Goal: Transaction & Acquisition: Book appointment/travel/reservation

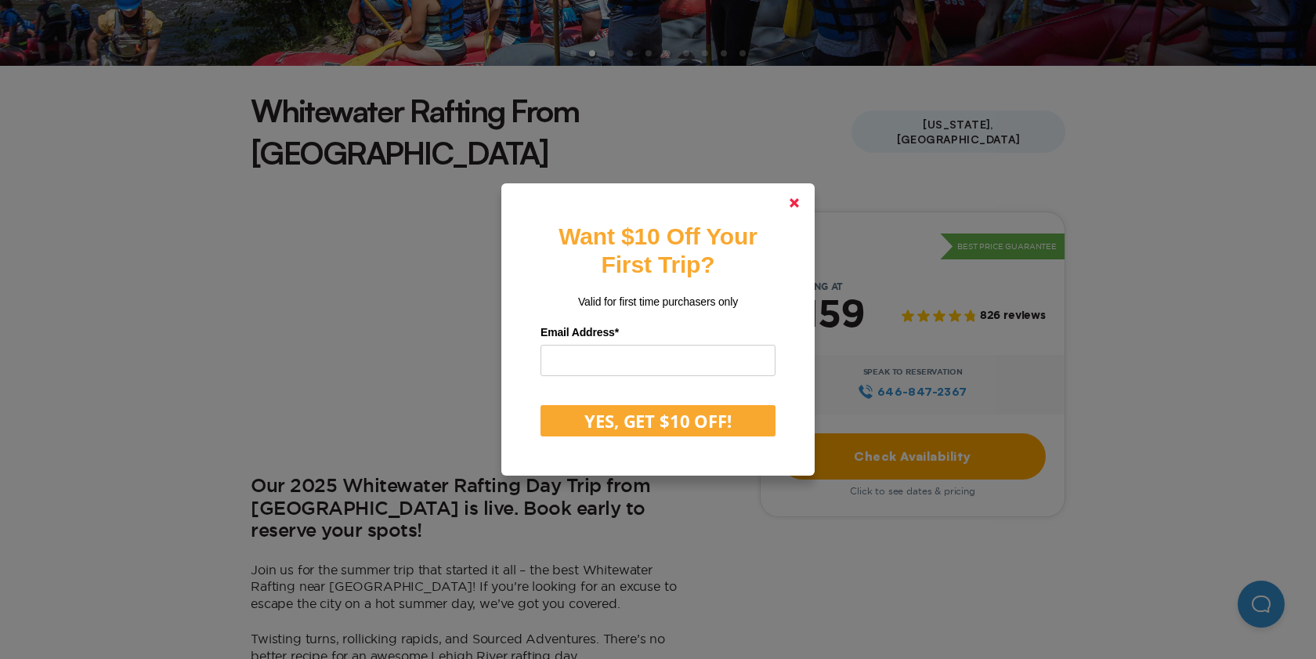
click at [799, 200] on link at bounding box center [794, 203] width 38 height 38
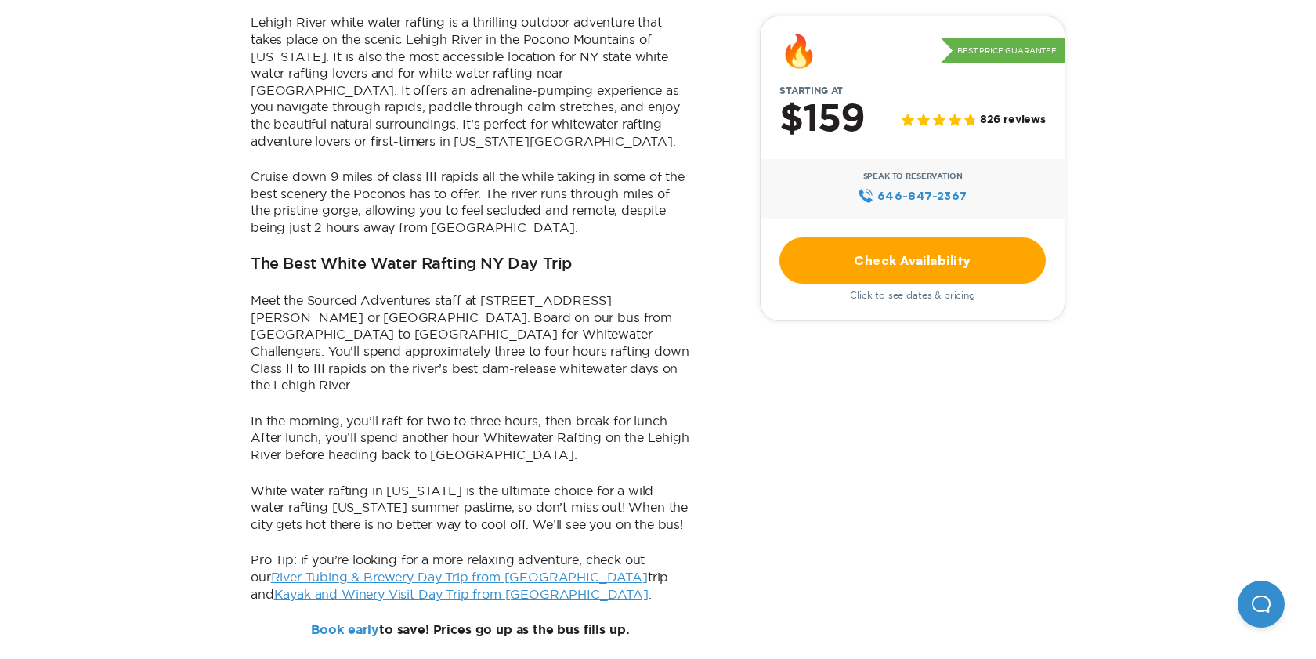
scroll to position [1051, 0]
click at [305, 294] on p "Meet the Sourced Adventures staff at [STREET_ADDRESS][PERSON_NAME] or [GEOGRAPH…" at bounding box center [470, 345] width 439 height 102
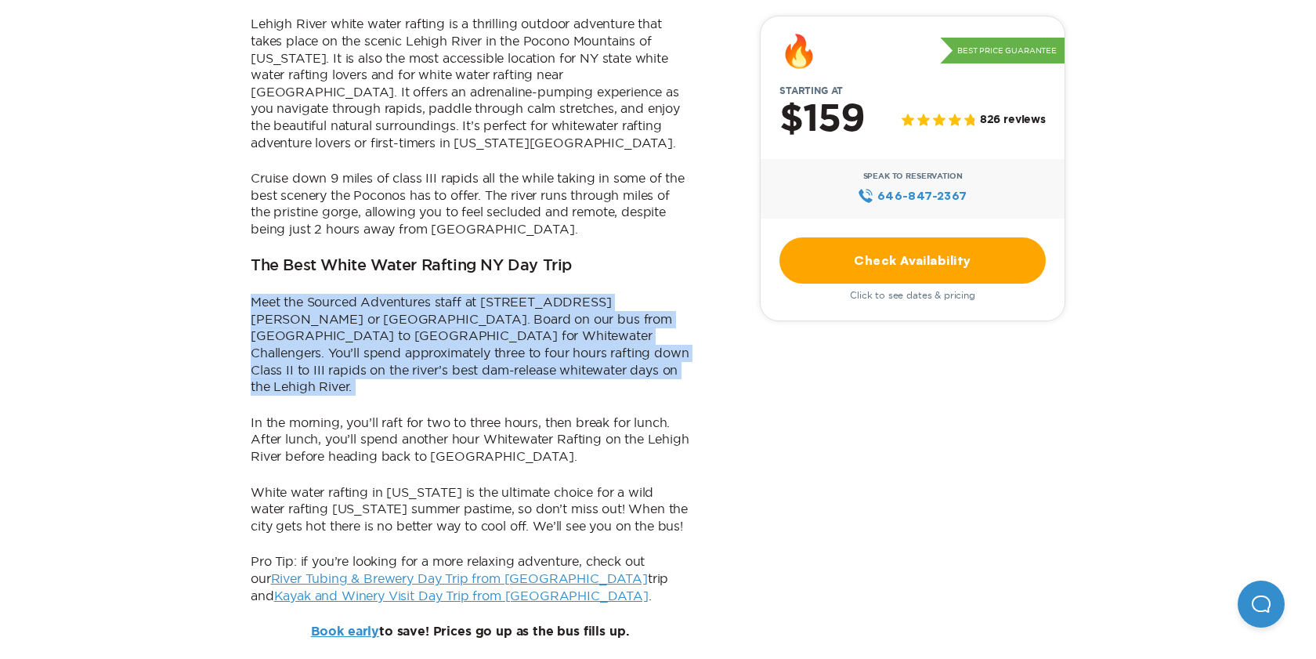
click at [305, 294] on p "Meet the Sourced Adventures staff at [STREET_ADDRESS][PERSON_NAME] or [GEOGRAPH…" at bounding box center [470, 345] width 439 height 102
click at [322, 294] on p "Meet the Sourced Adventures staff at [STREET_ADDRESS][PERSON_NAME] or [GEOGRAPH…" at bounding box center [470, 345] width 439 height 102
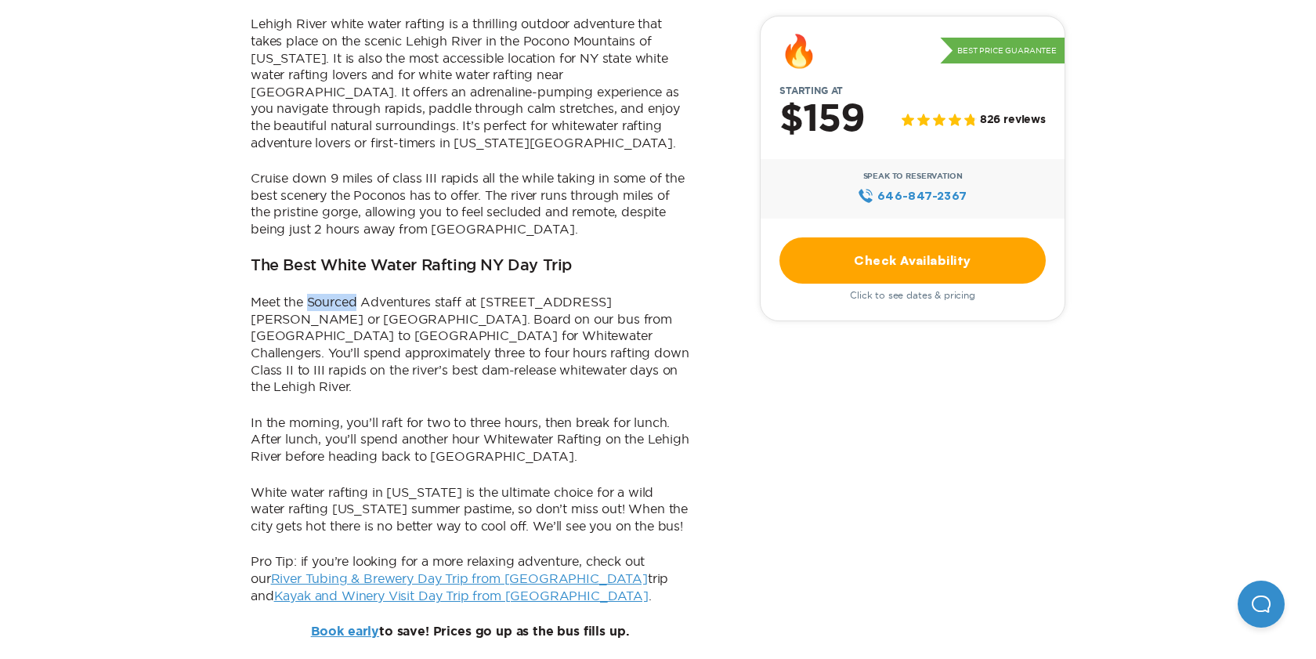
click at [322, 294] on p "Meet the Sourced Adventures staff at [STREET_ADDRESS][PERSON_NAME] or [GEOGRAPH…" at bounding box center [470, 345] width 439 height 102
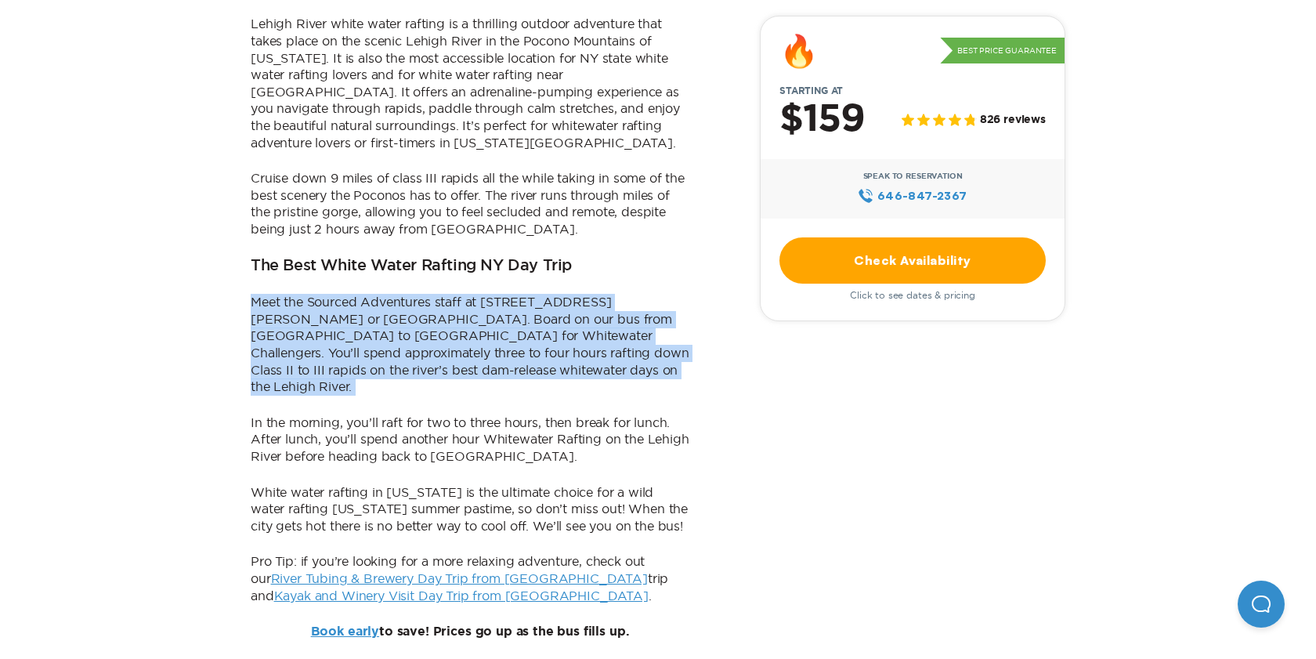
click at [322, 294] on p "Meet the Sourced Adventures staff at [STREET_ADDRESS][PERSON_NAME] or [GEOGRAPH…" at bounding box center [470, 345] width 439 height 102
click at [338, 294] on p "Meet the Sourced Adventures staff at [STREET_ADDRESS][PERSON_NAME] or [GEOGRAPH…" at bounding box center [470, 345] width 439 height 102
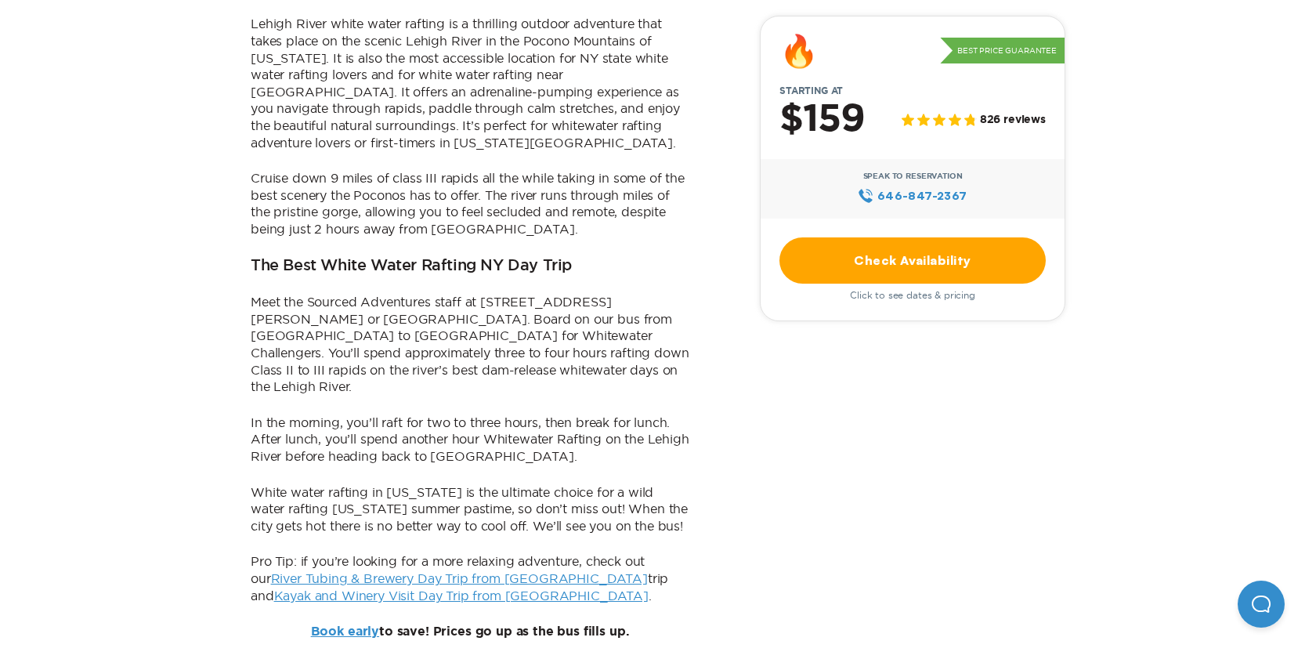
click at [473, 294] on p "Meet the Sourced Adventures staff at [STREET_ADDRESS][PERSON_NAME] or [GEOGRAPH…" at bounding box center [470, 345] width 439 height 102
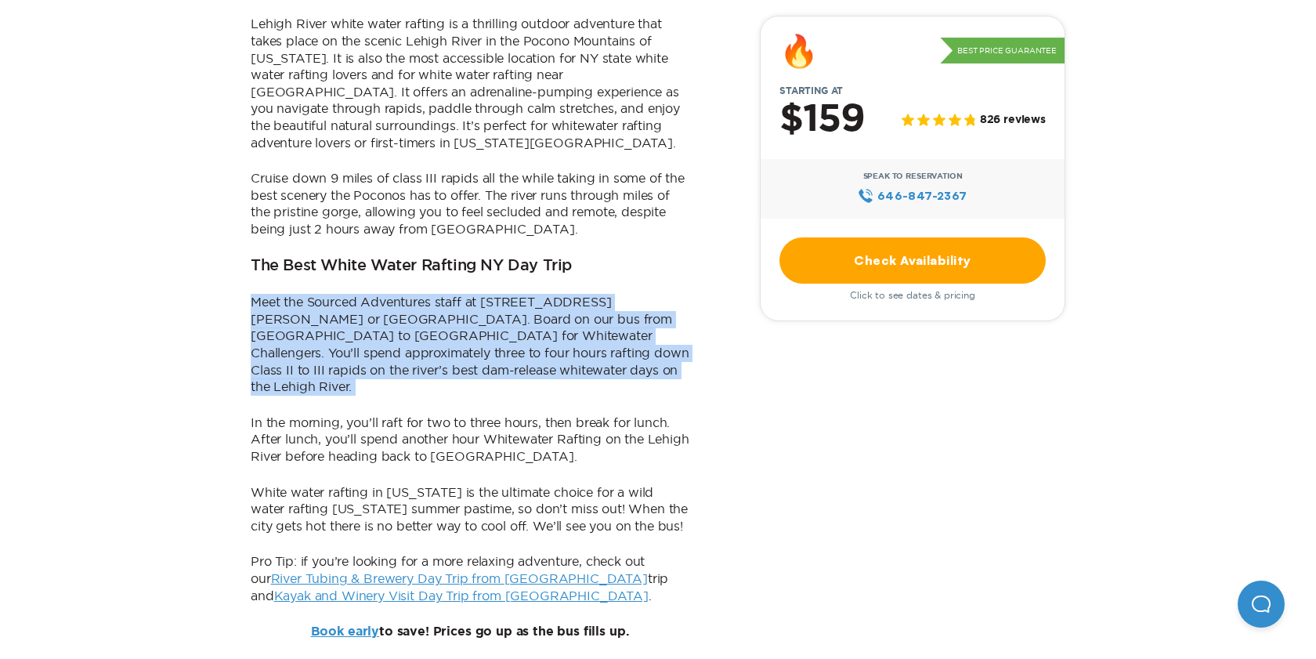
click at [473, 294] on p "Meet the Sourced Adventures staff at [STREET_ADDRESS][PERSON_NAME] or [GEOGRAPH…" at bounding box center [470, 345] width 439 height 102
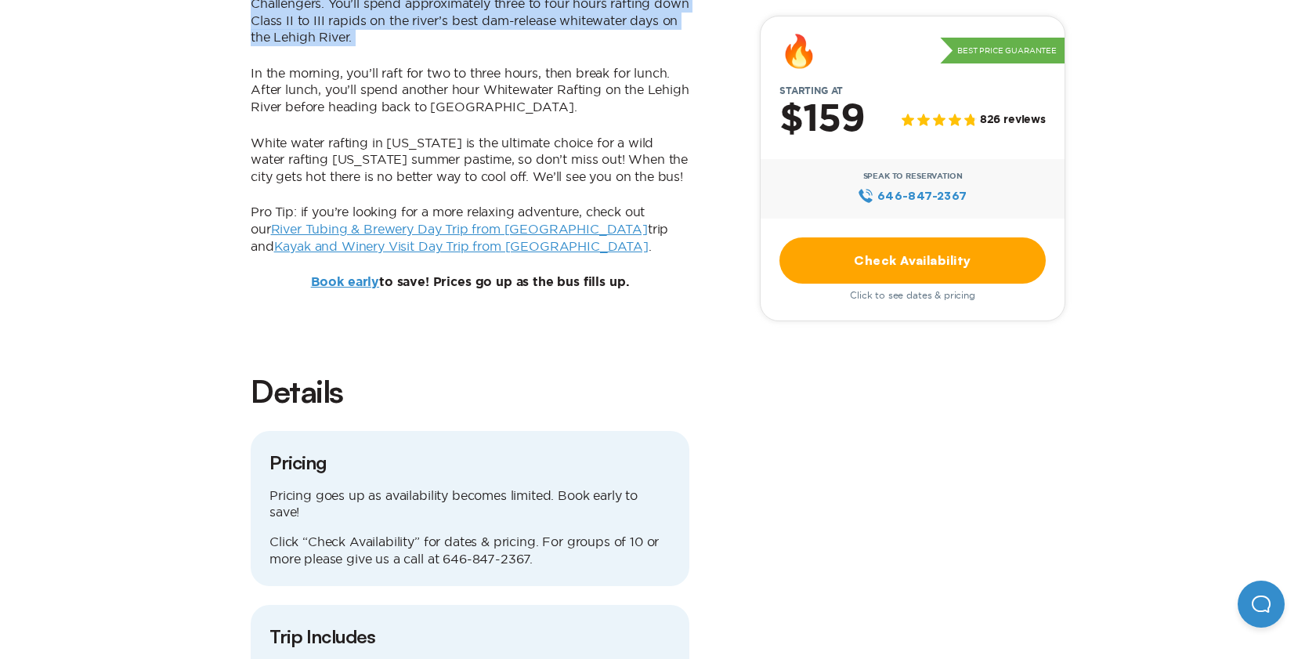
scroll to position [1436, 0]
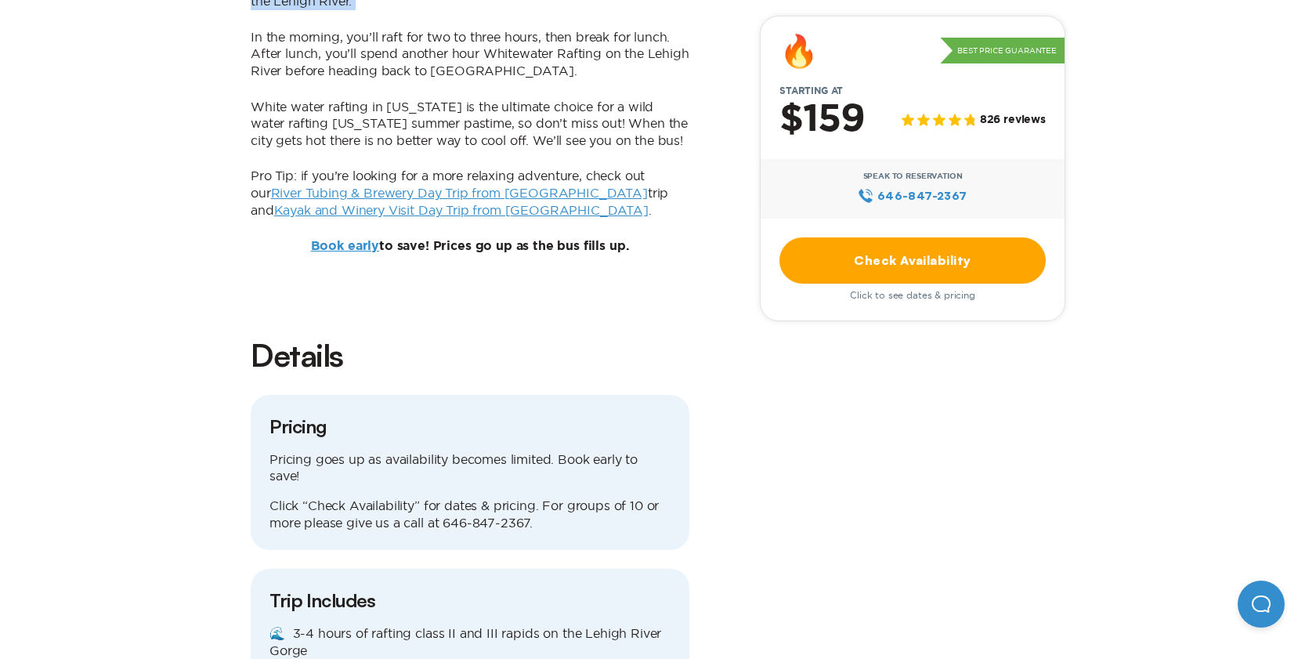
click at [893, 256] on link "Check Availability" at bounding box center [912, 260] width 266 height 46
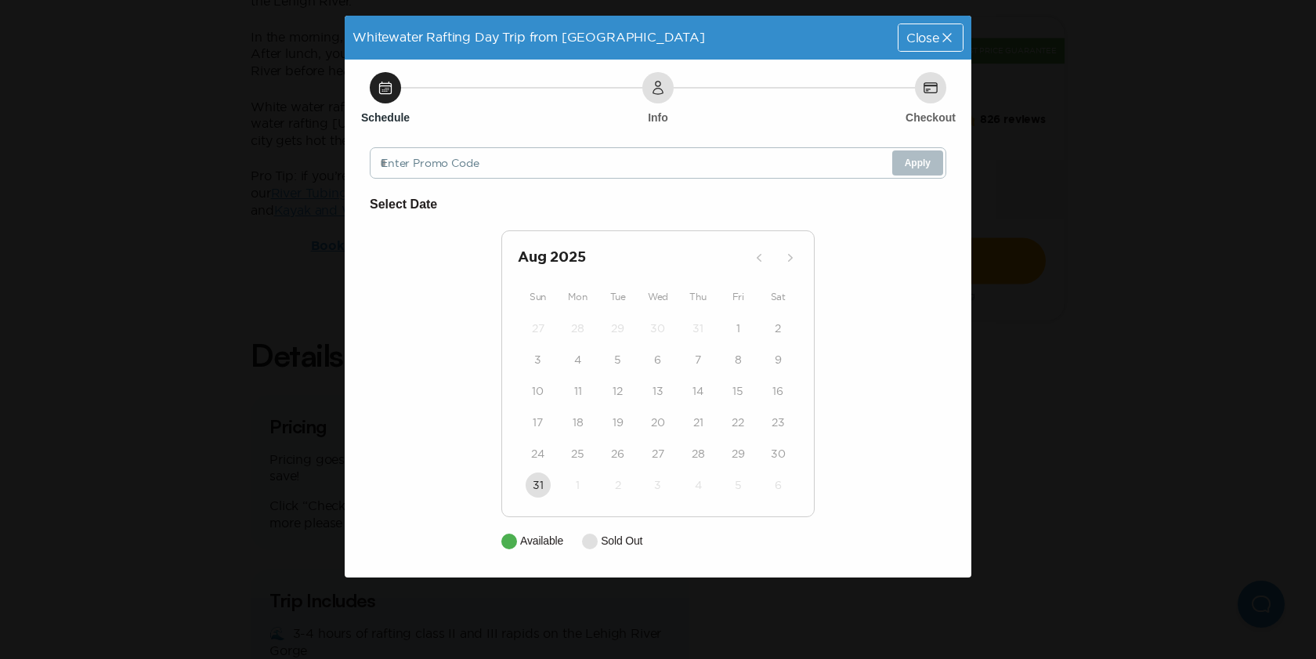
click at [515, 254] on div "Aug 2025 Sun Mon Tue Wed Thu Fri Sat 27 28 29 30 31 1 2 3 4 5 6 7 8 9 10 11 12 …" at bounding box center [657, 373] width 313 height 287
click at [539, 257] on h2 "Aug 2025" at bounding box center [632, 258] width 229 height 22
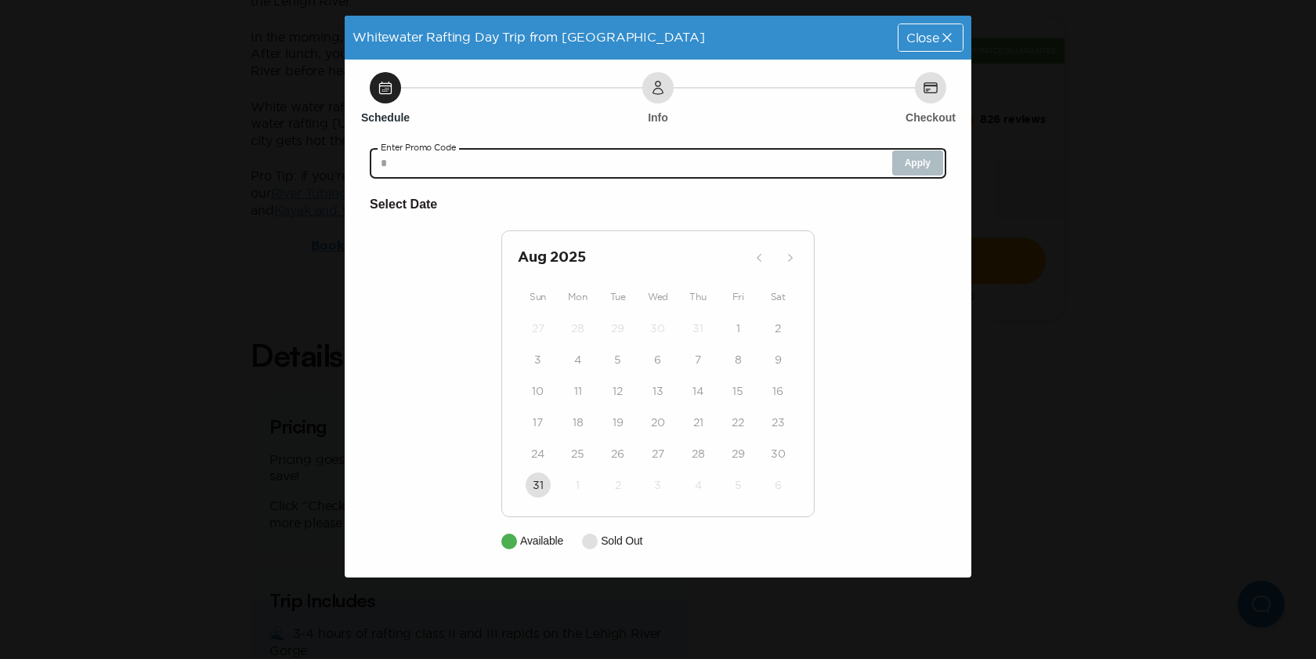
click at [854, 162] on input "text" at bounding box center [658, 162] width 576 height 31
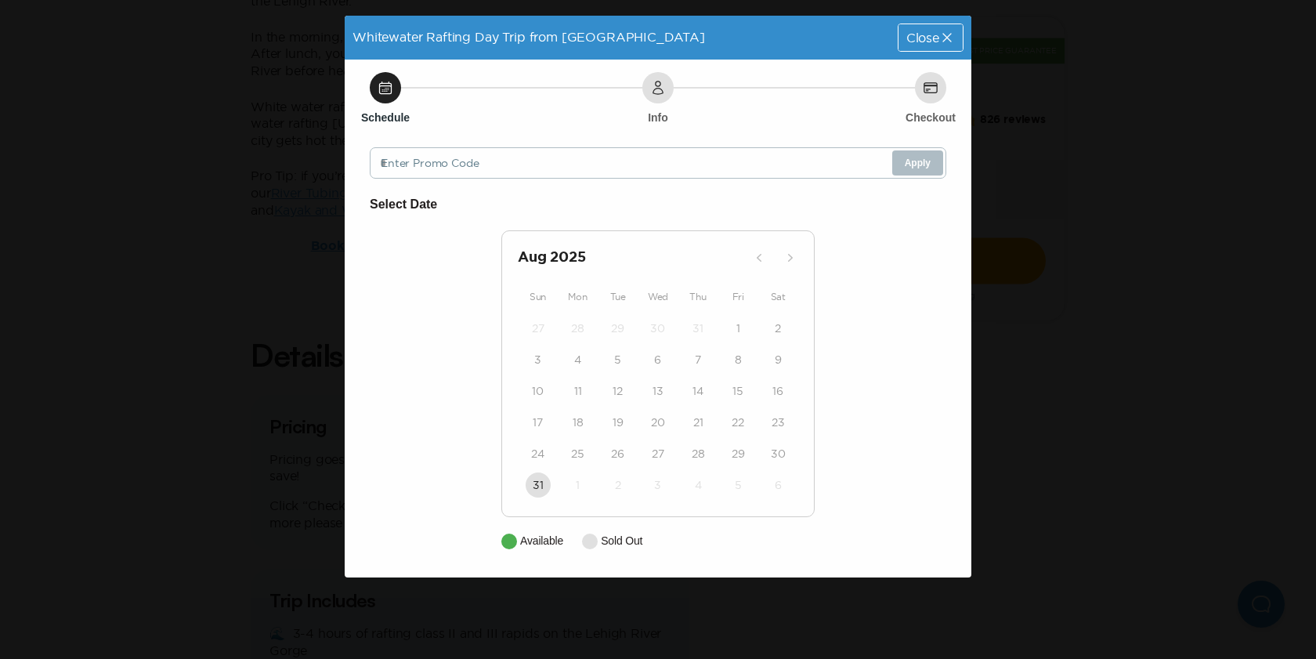
click at [927, 97] on div "Checkout" at bounding box center [930, 87] width 31 height 31
click at [654, 99] on div "Info" at bounding box center [657, 87] width 31 height 31
click at [916, 42] on span "Close" at bounding box center [922, 37] width 33 height 13
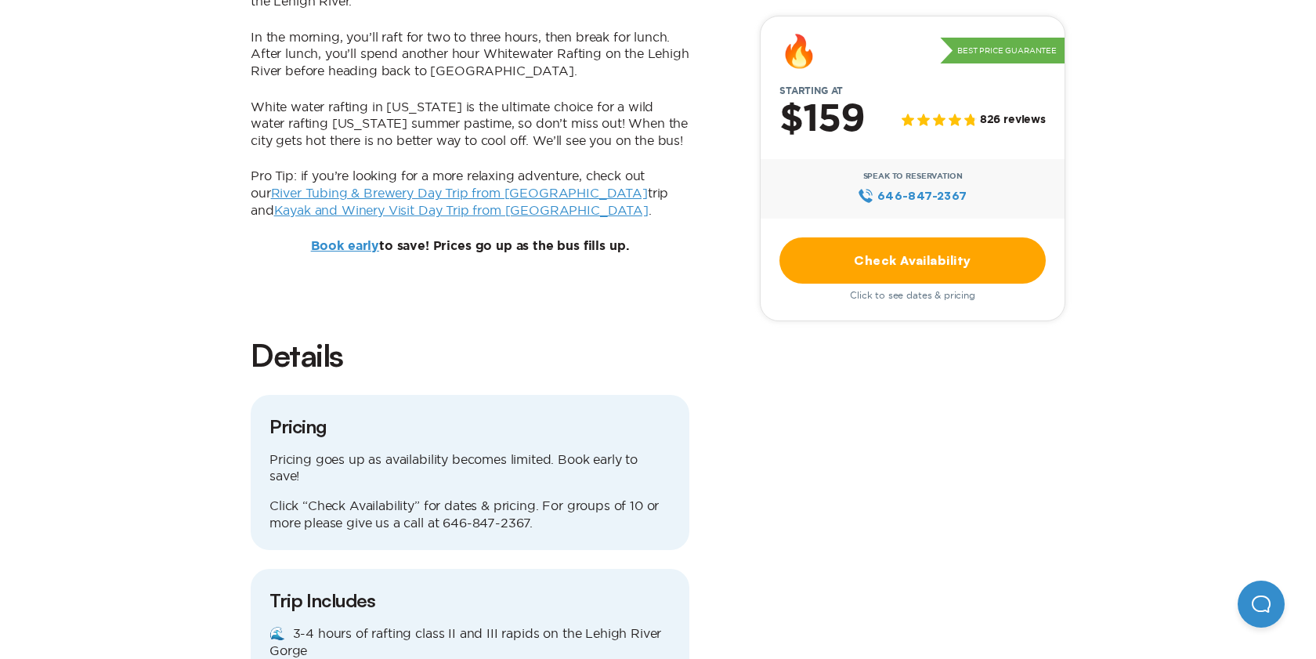
click at [893, 268] on link "Check Availability" at bounding box center [912, 260] width 266 height 46
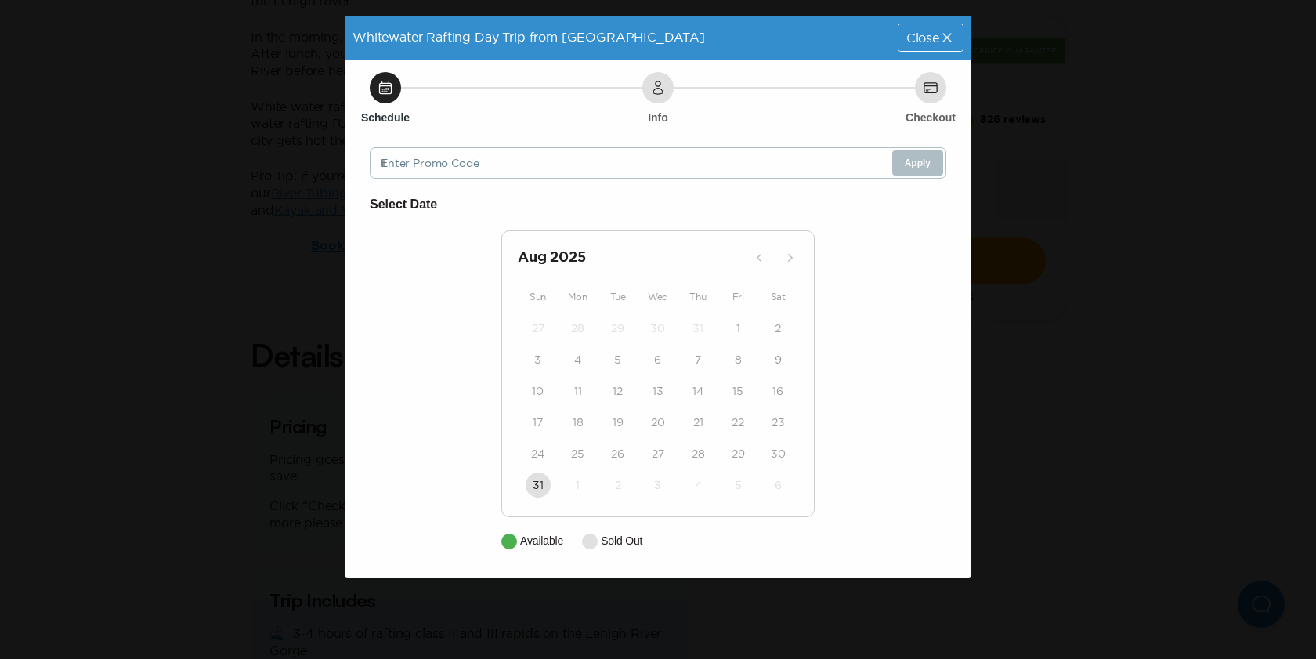
click at [929, 94] on icon at bounding box center [930, 88] width 16 height 16
click at [565, 249] on h2 "Aug 2025" at bounding box center [632, 258] width 229 height 22
click at [528, 542] on p "Available" at bounding box center [541, 540] width 43 height 16
click at [939, 35] on icon at bounding box center [947, 38] width 16 height 16
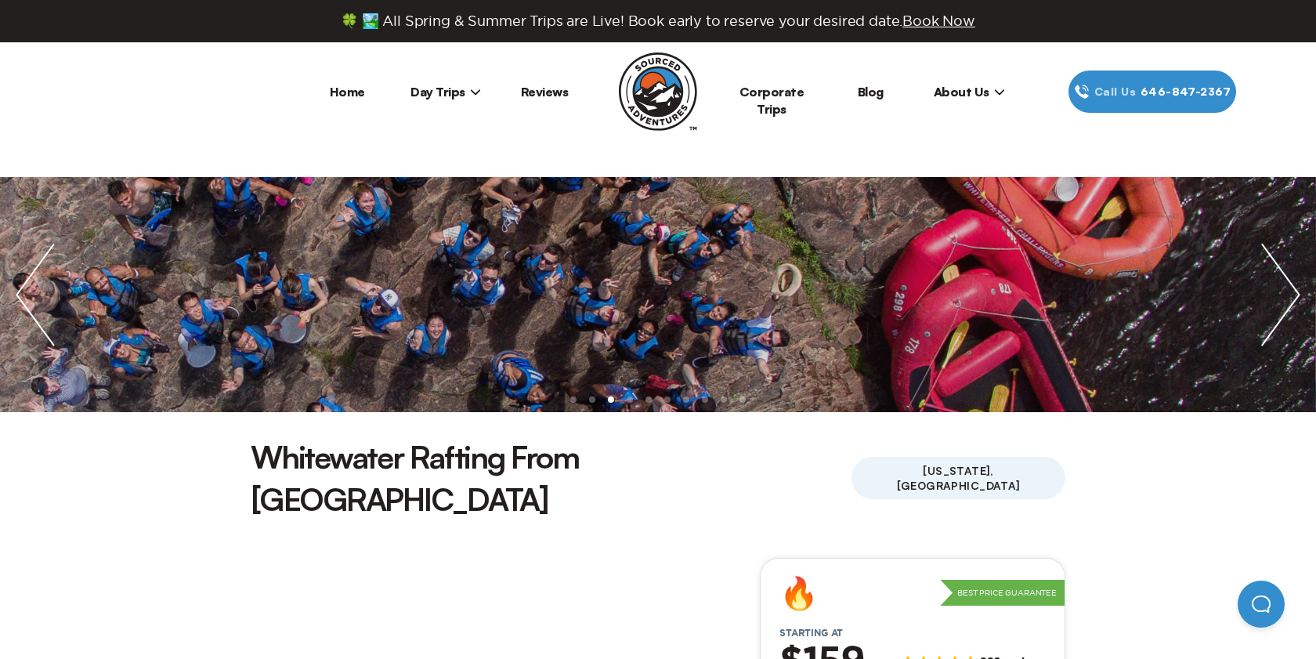
click at [659, 99] on img at bounding box center [658, 91] width 78 height 78
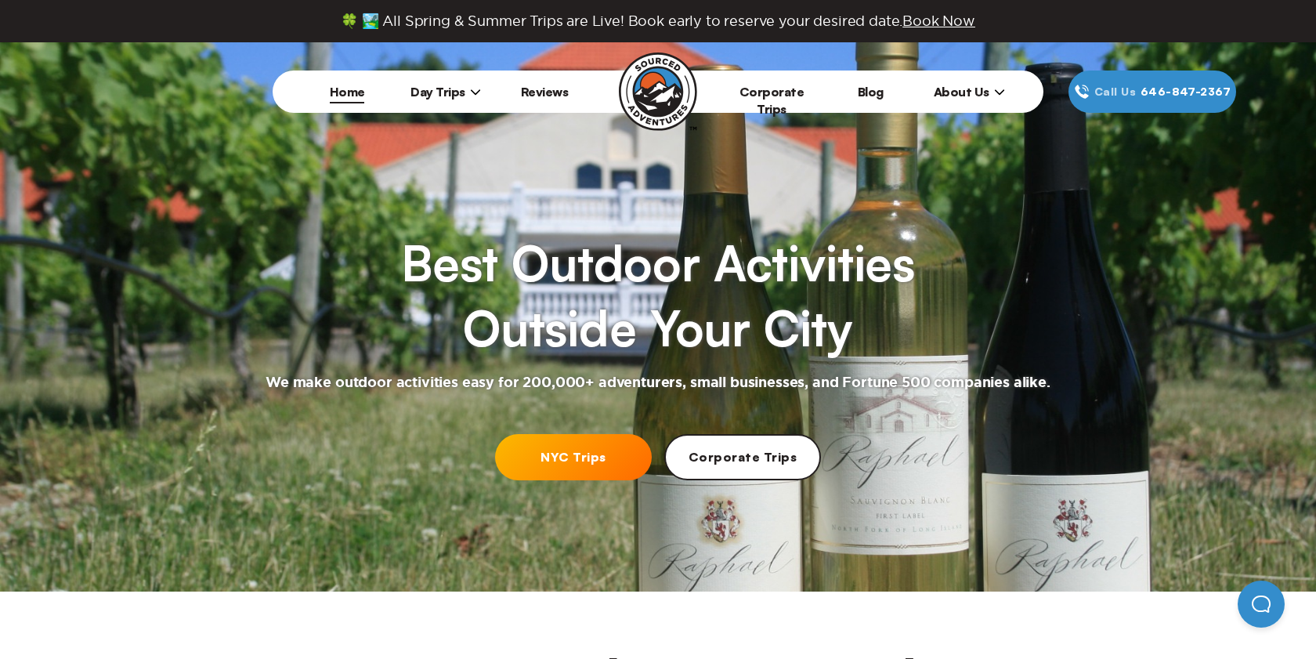
click at [945, 19] on span "Book Now" at bounding box center [938, 20] width 73 height 15
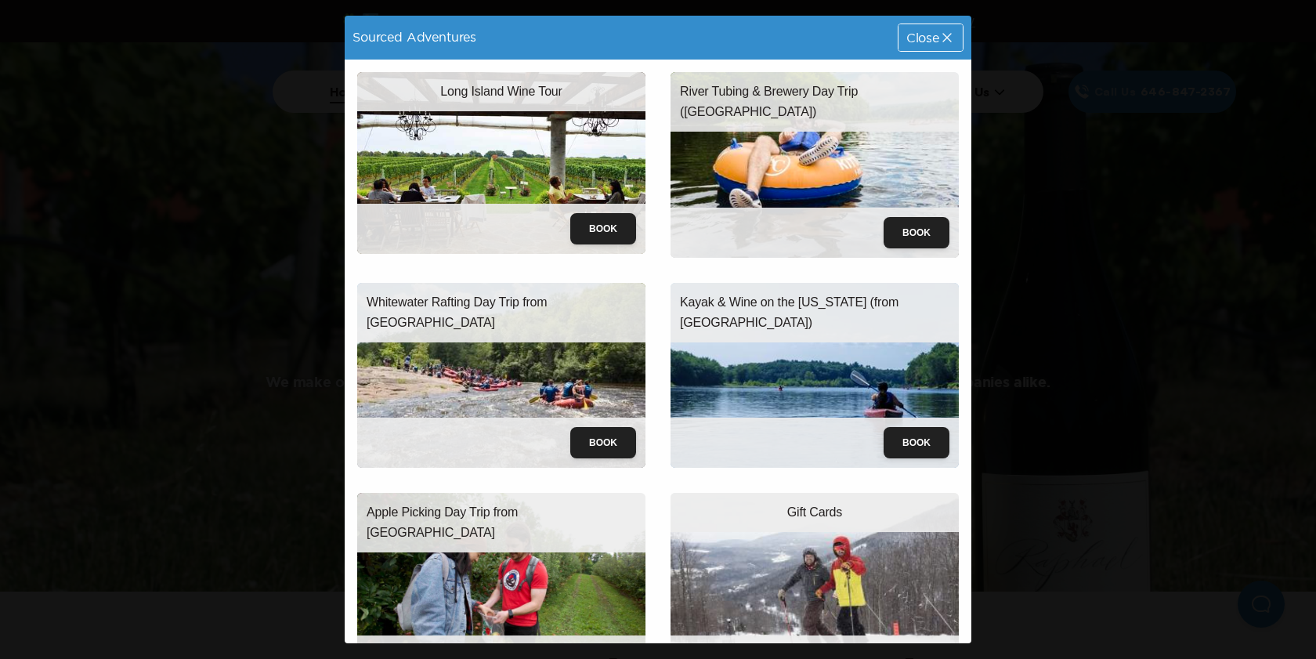
scroll to position [54, 0]
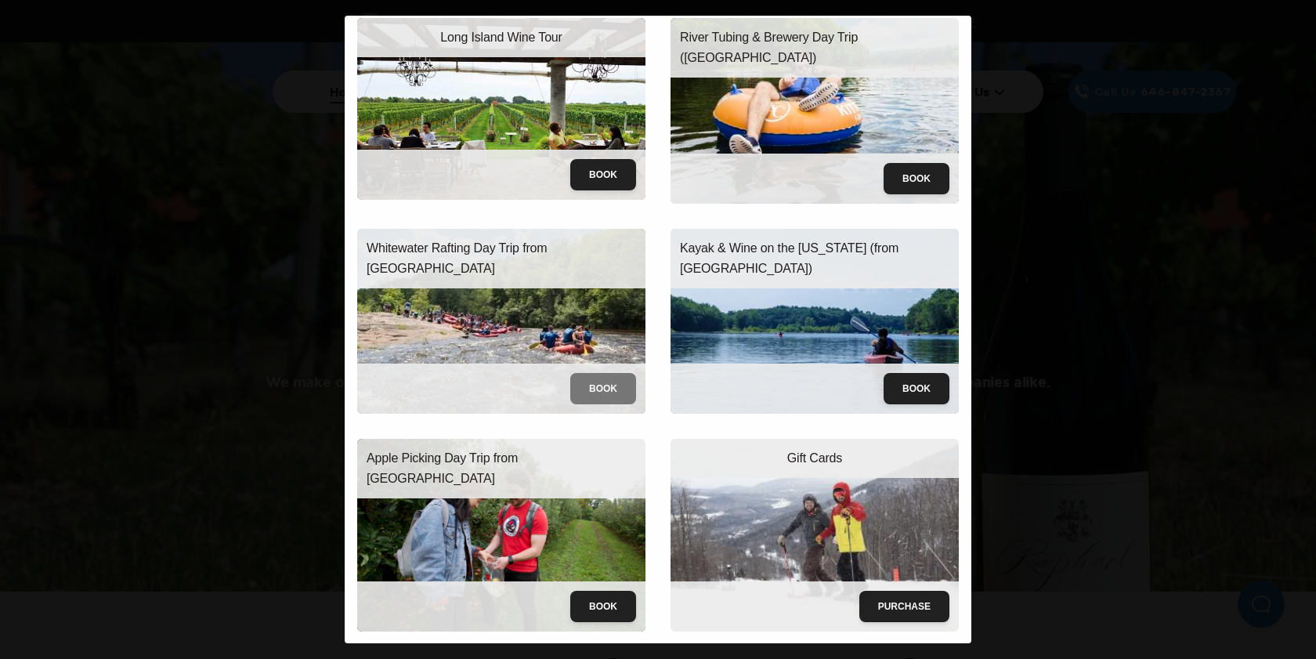
click at [590, 387] on button "Book" at bounding box center [603, 388] width 66 height 31
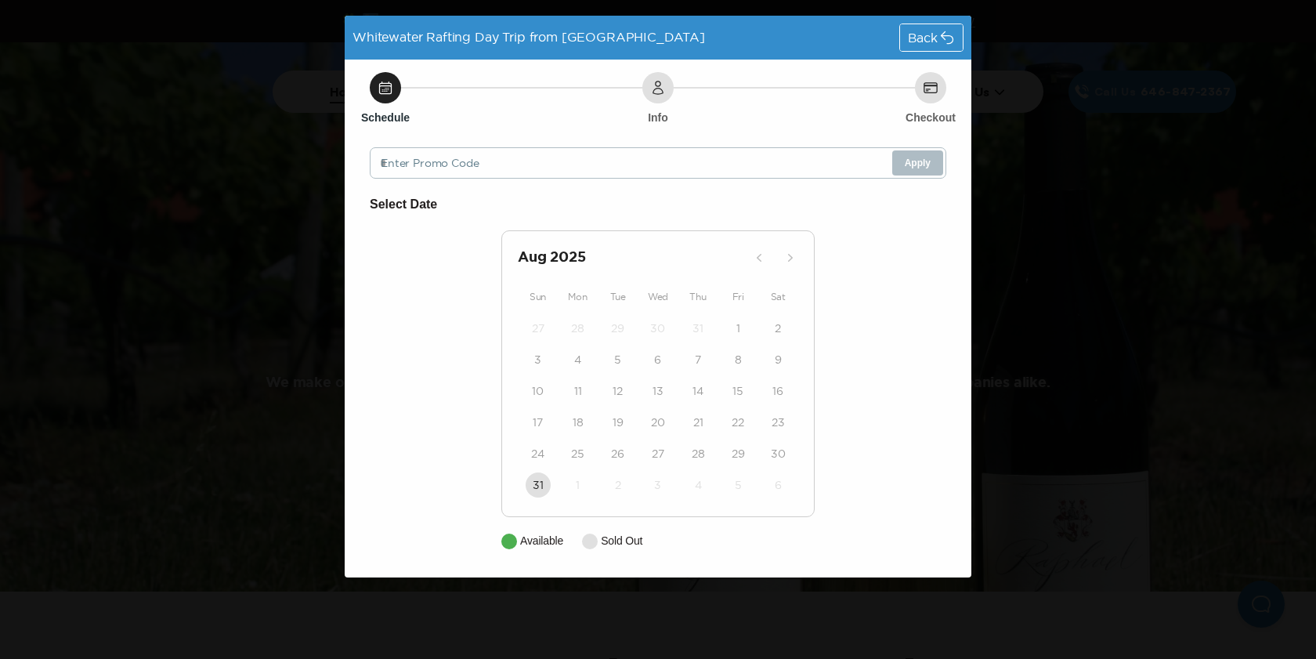
click at [407, 38] on span "Whitewater Rafting Day Trip from NYC" at bounding box center [528, 37] width 352 height 14
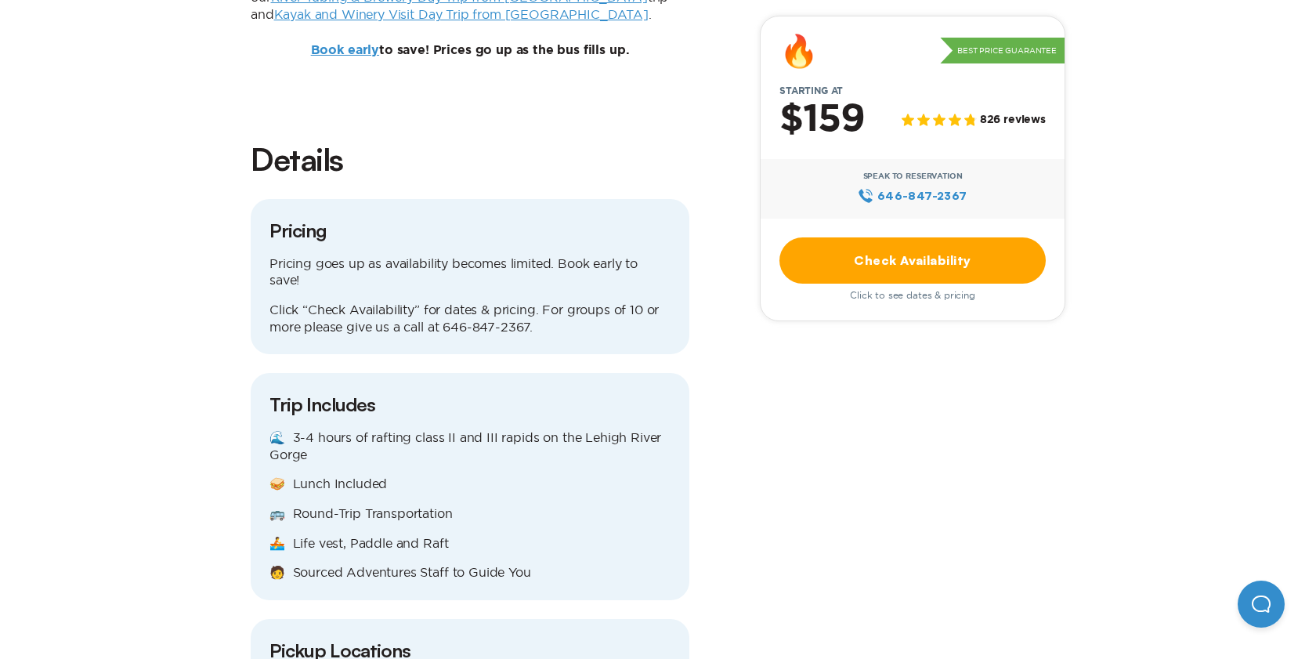
scroll to position [1641, 0]
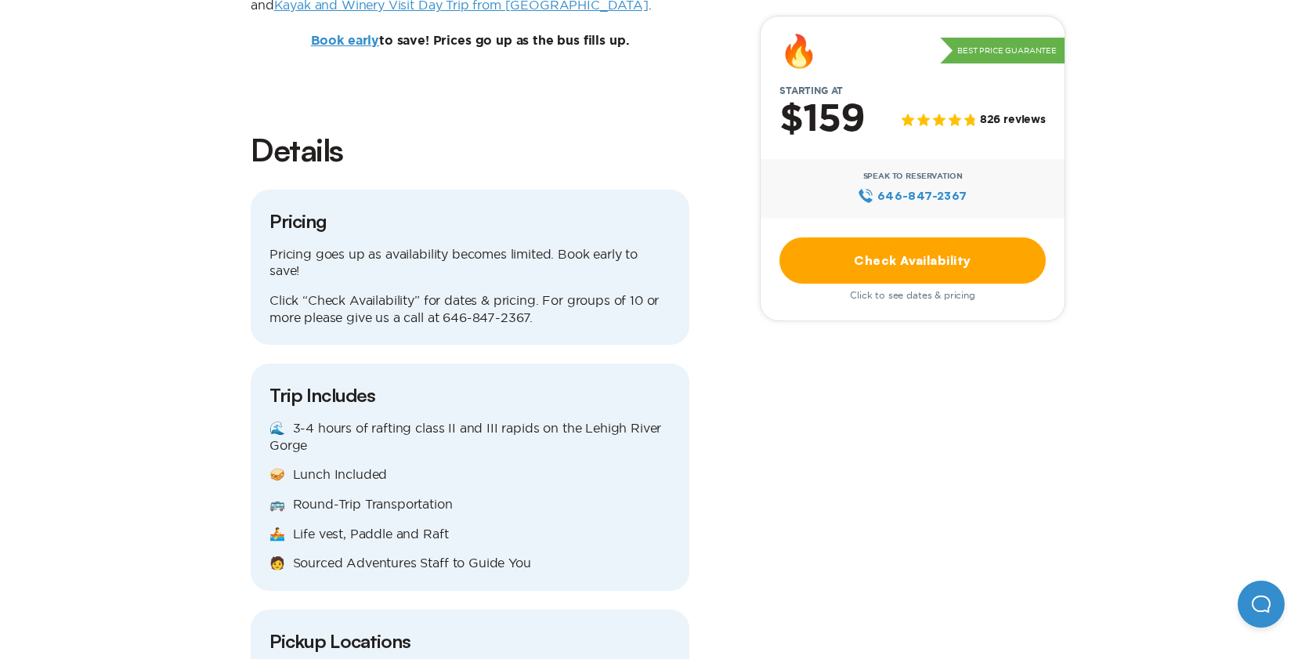
click at [356, 420] on p "🌊 3-4 hours of rafting class II and III rapids on the Lehigh River Gorge" at bounding box center [469, 437] width 401 height 34
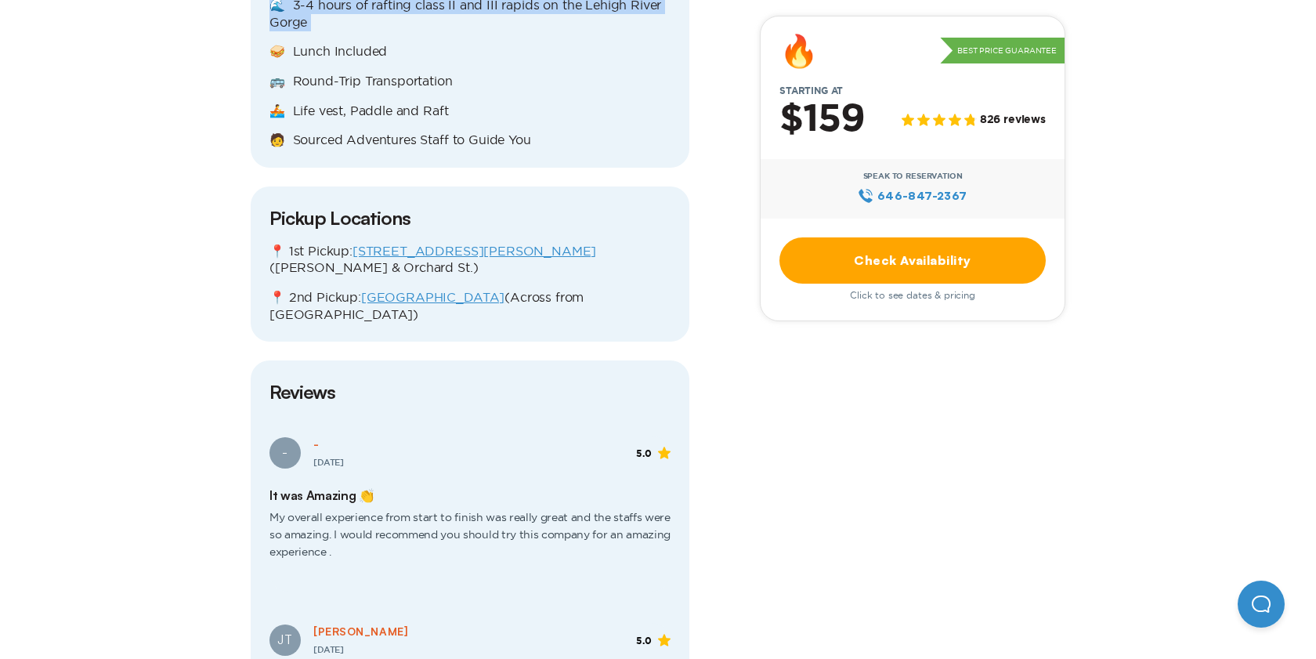
scroll to position [2074, 0]
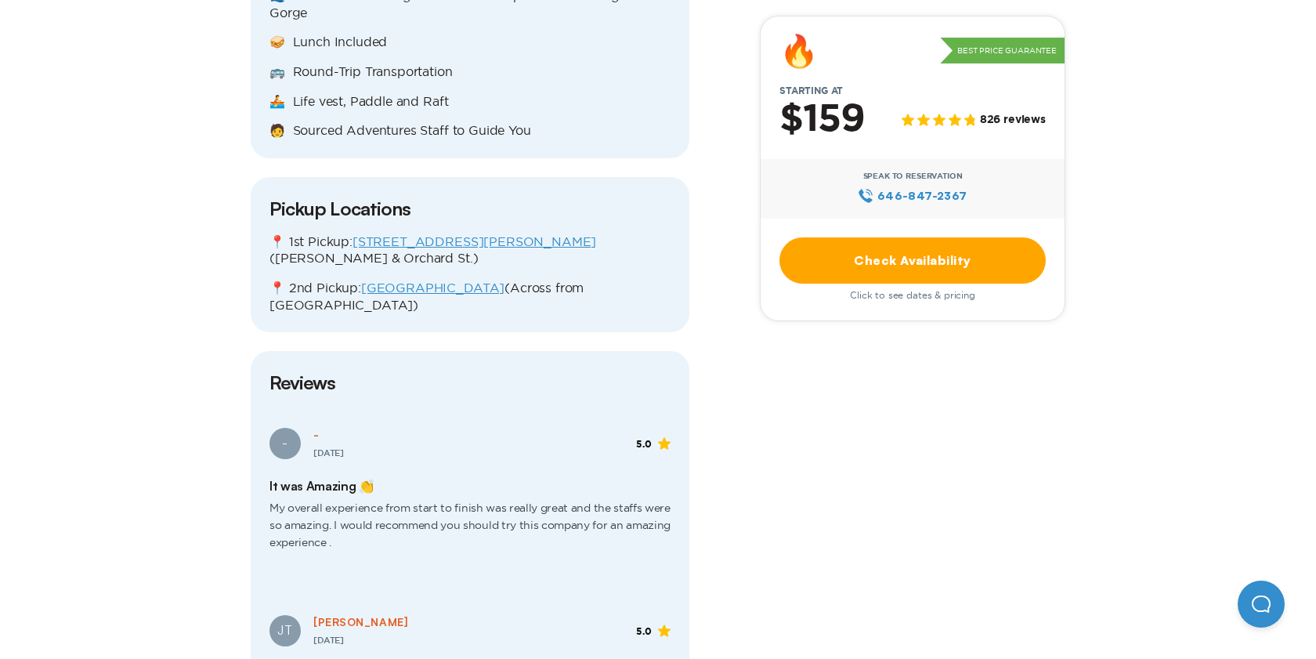
click at [409, 493] on span "My overall experience from start to finish was really great and the staffs were…" at bounding box center [469, 531] width 401 height 76
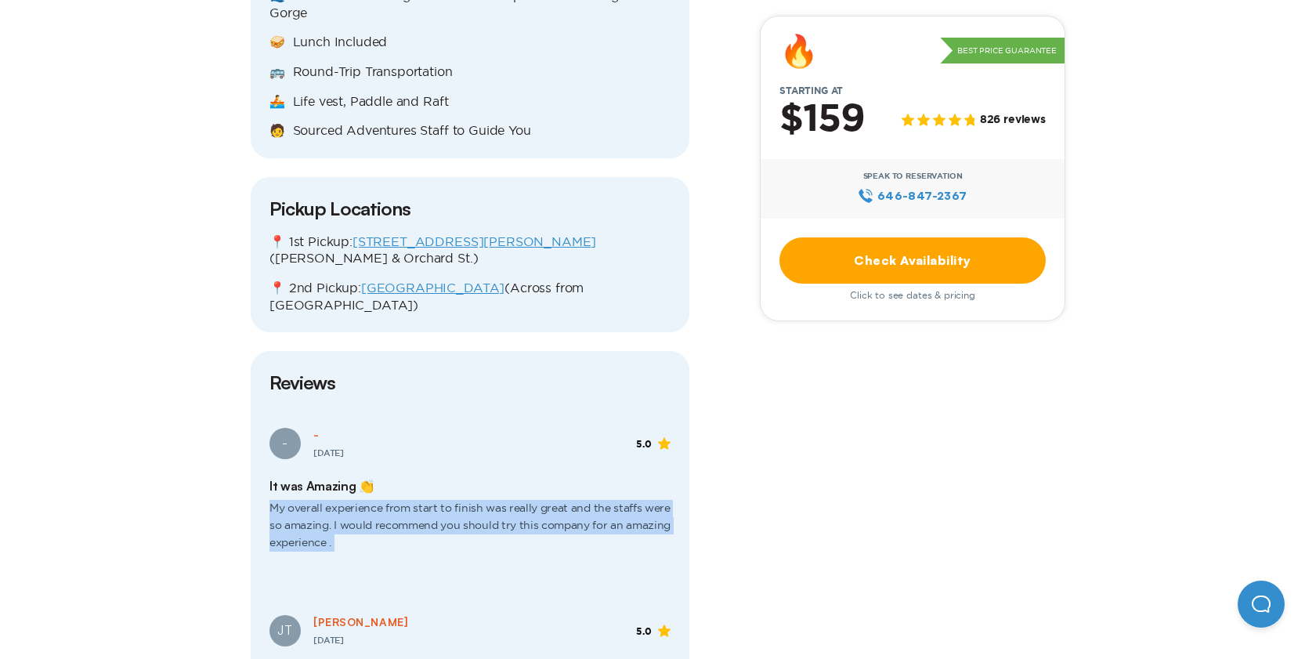
click at [409, 493] on span "My overall experience from start to finish was really great and the staffs were…" at bounding box center [469, 531] width 401 height 76
click at [377, 493] on span "My overall experience from start to finish was really great and the staffs were…" at bounding box center [469, 531] width 401 height 76
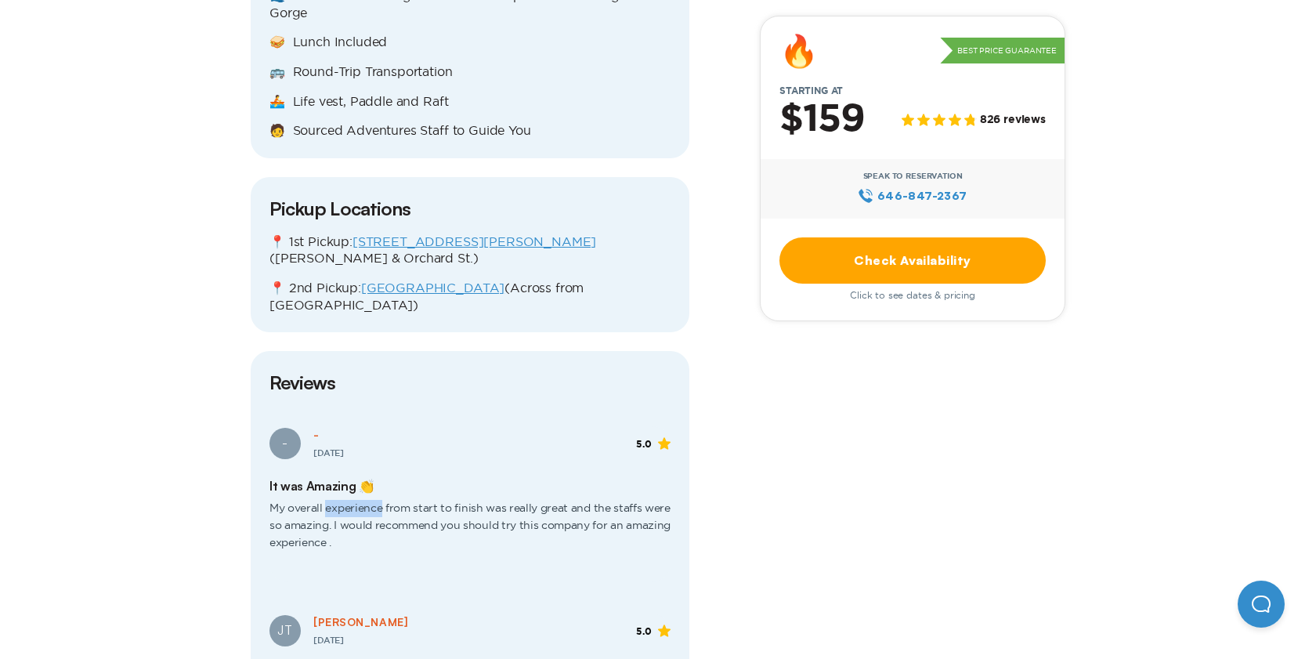
click at [377, 493] on span "My overall experience from start to finish was really great and the staffs were…" at bounding box center [469, 531] width 401 height 76
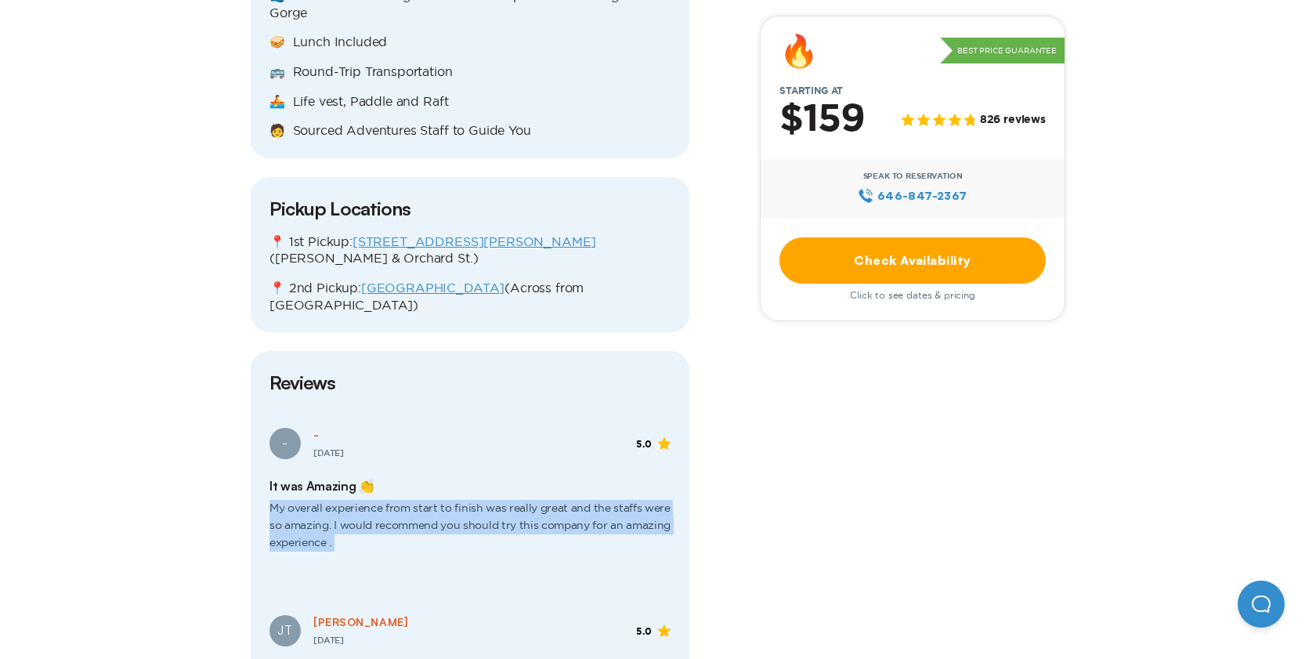
click at [377, 493] on span "My overall experience from start to finish was really great and the staffs were…" at bounding box center [469, 531] width 401 height 76
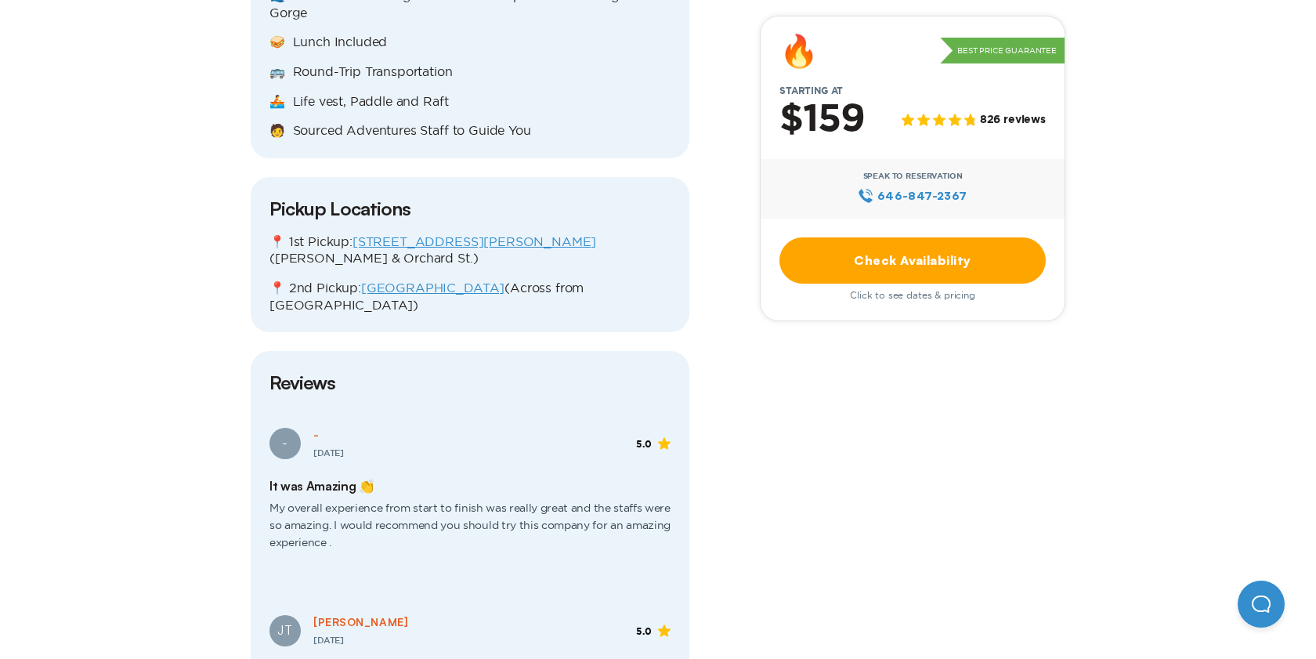
click at [319, 493] on span "My overall experience from start to finish was really great and the staffs were…" at bounding box center [469, 531] width 401 height 76
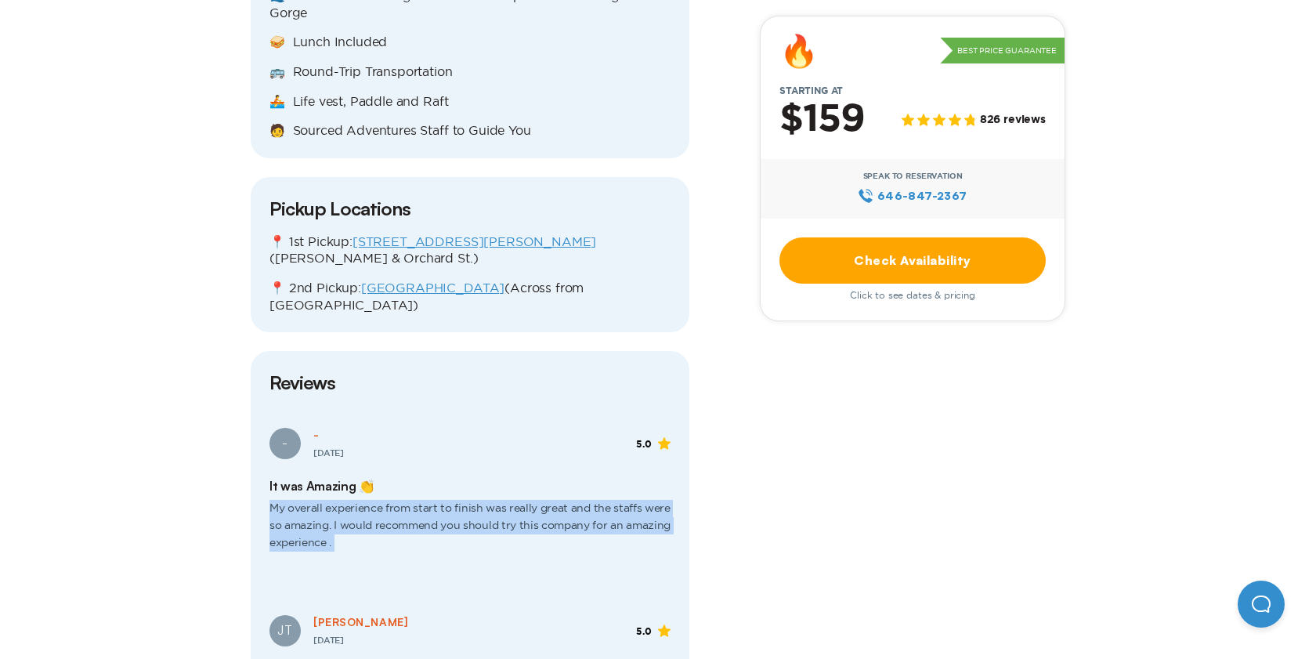
click at [319, 493] on span "My overall experience from start to finish was really great and the staffs were…" at bounding box center [469, 531] width 401 height 76
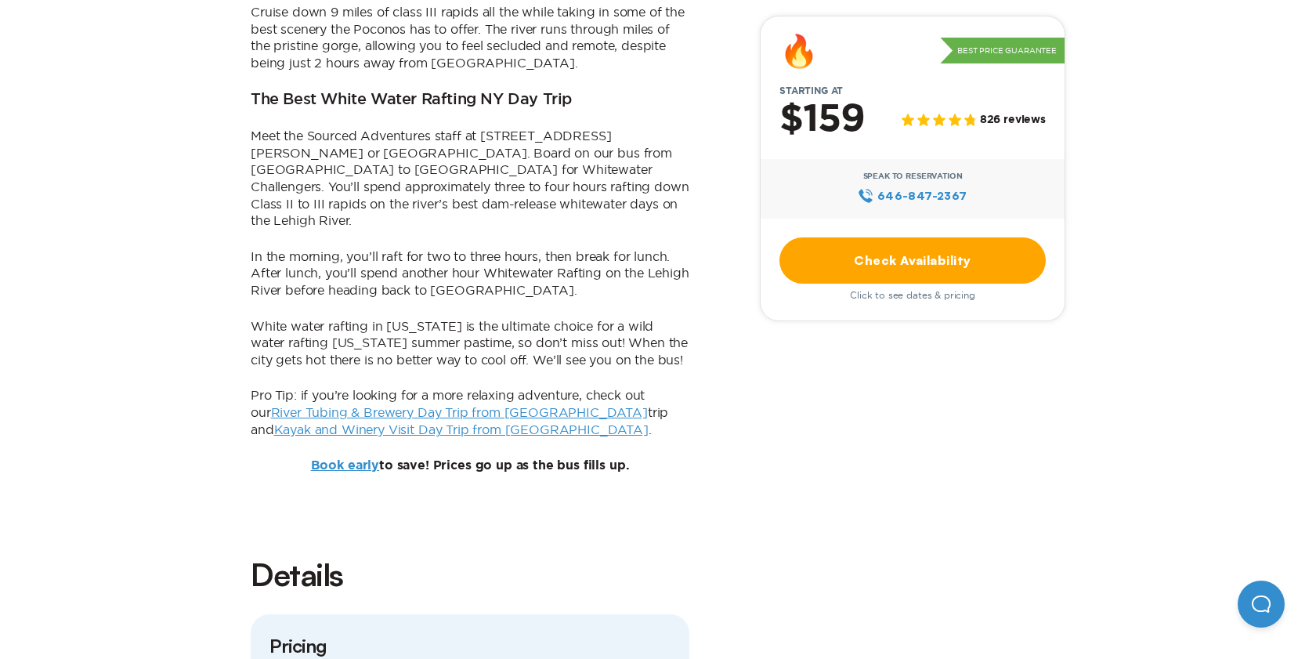
scroll to position [1216, 0]
